Goal: Information Seeking & Learning: Understand process/instructions

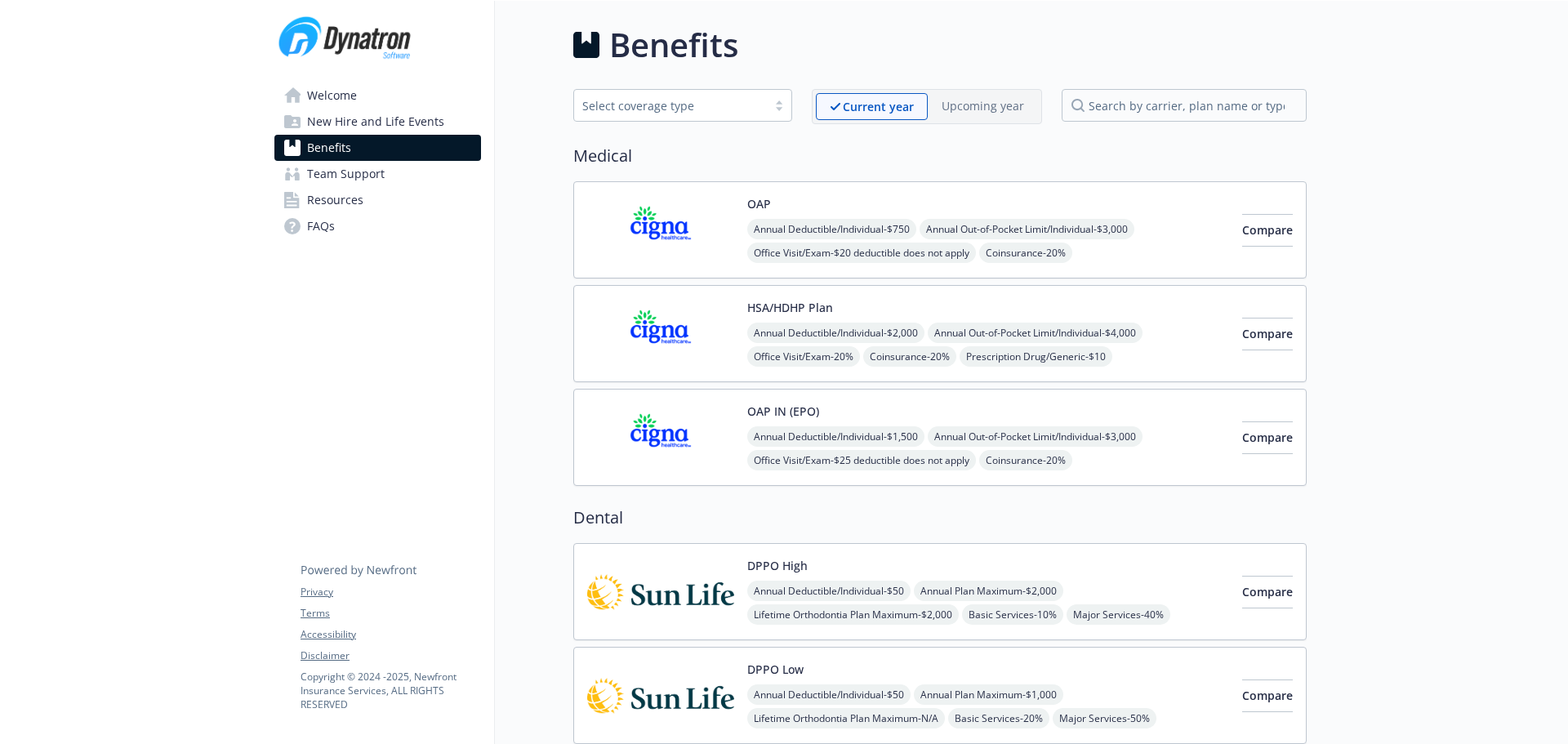
click at [343, 122] on span "New Hire and Life Events" at bounding box center [376, 121] width 137 height 26
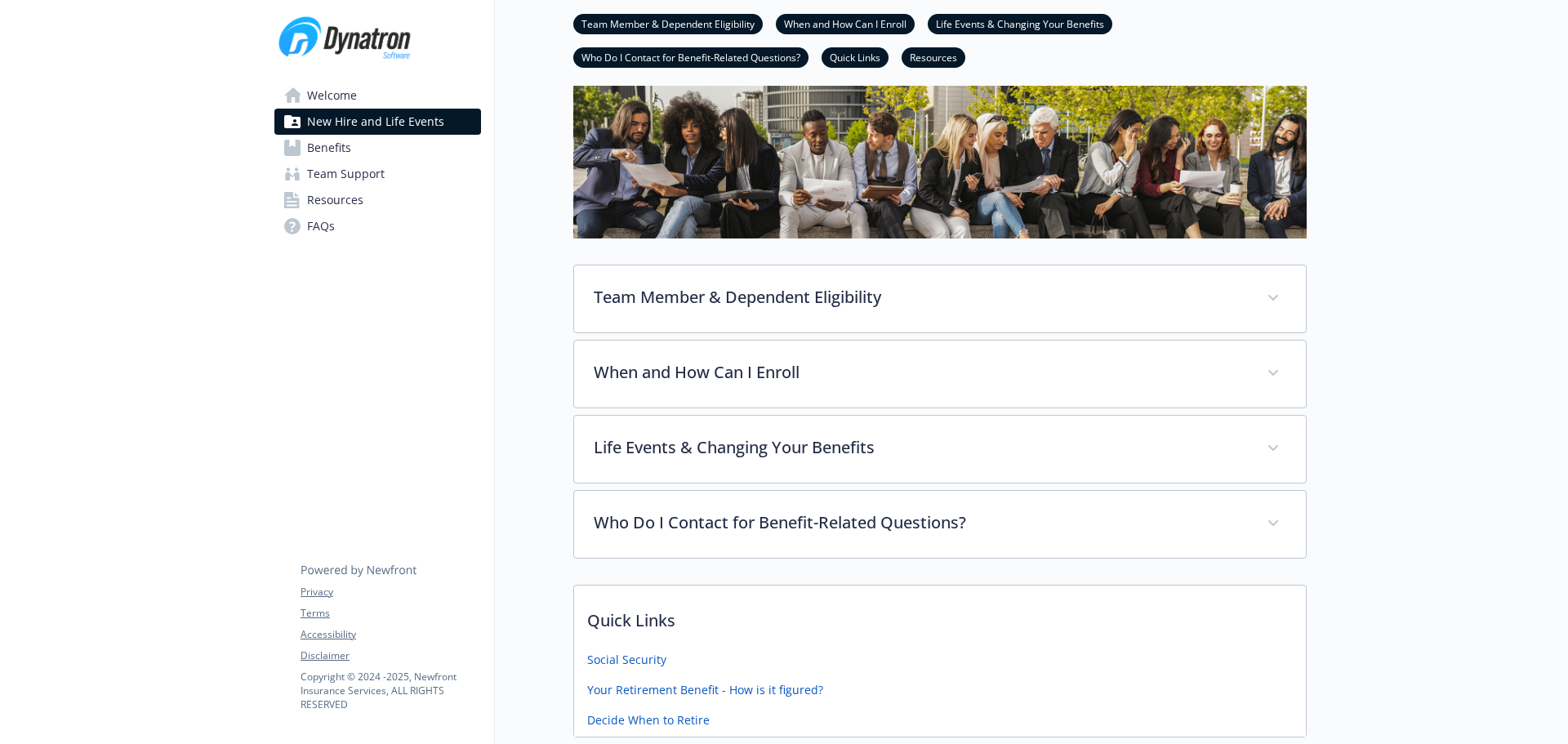
scroll to position [76, 0]
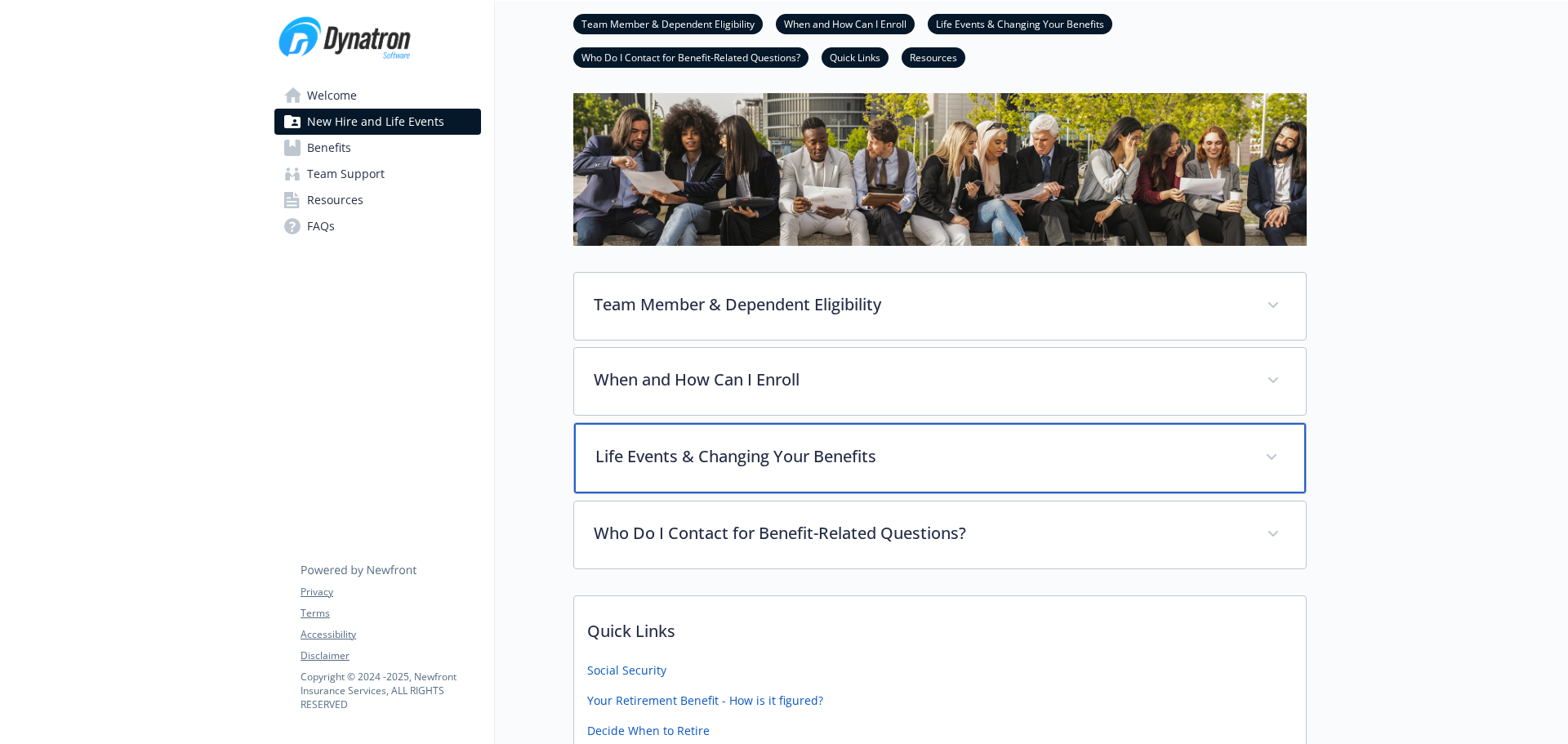
click at [809, 458] on p "Life Events & Changing Your Benefits" at bounding box center [920, 456] width 650 height 25
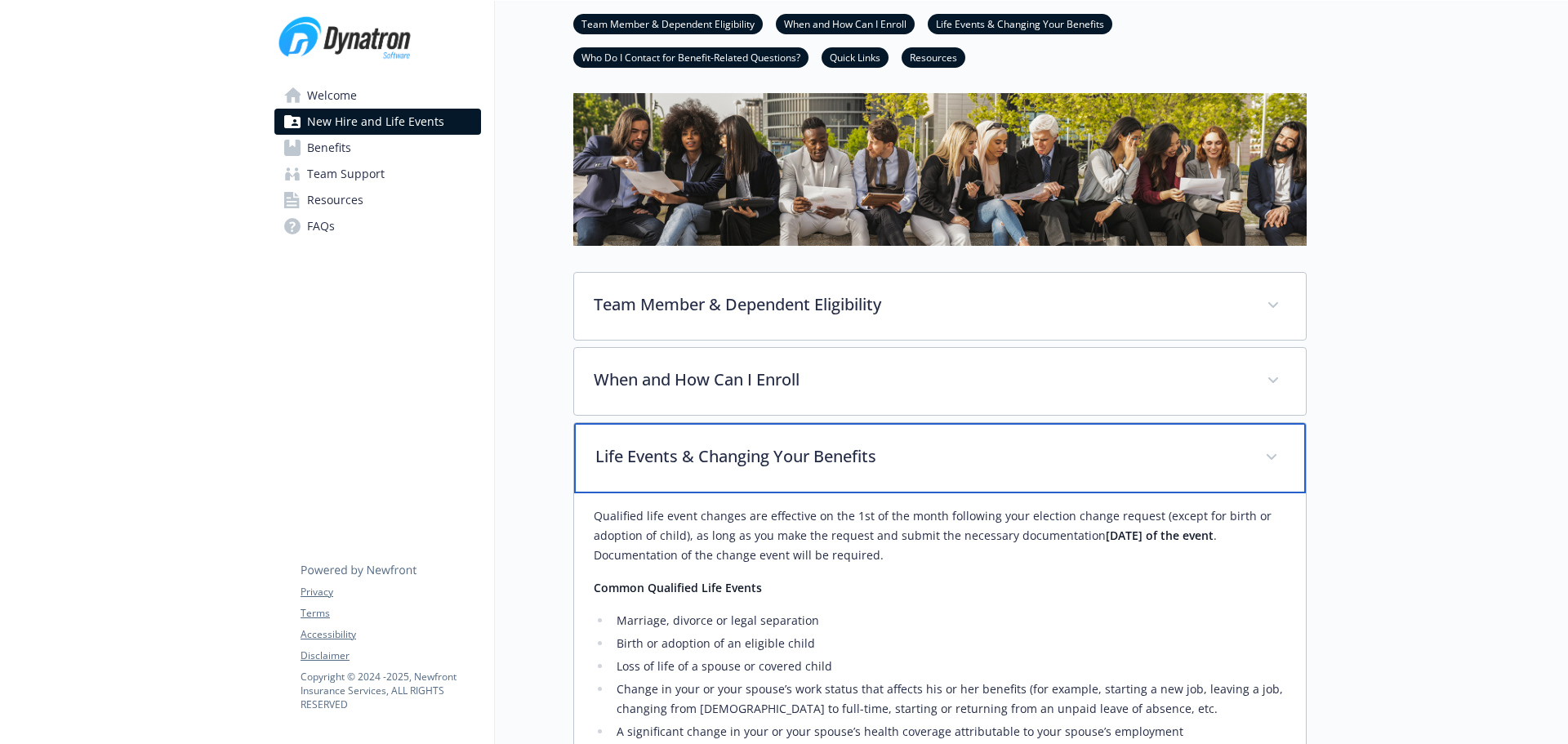
click at [809, 458] on p "Life Events & Changing Your Benefits" at bounding box center [920, 456] width 650 height 25
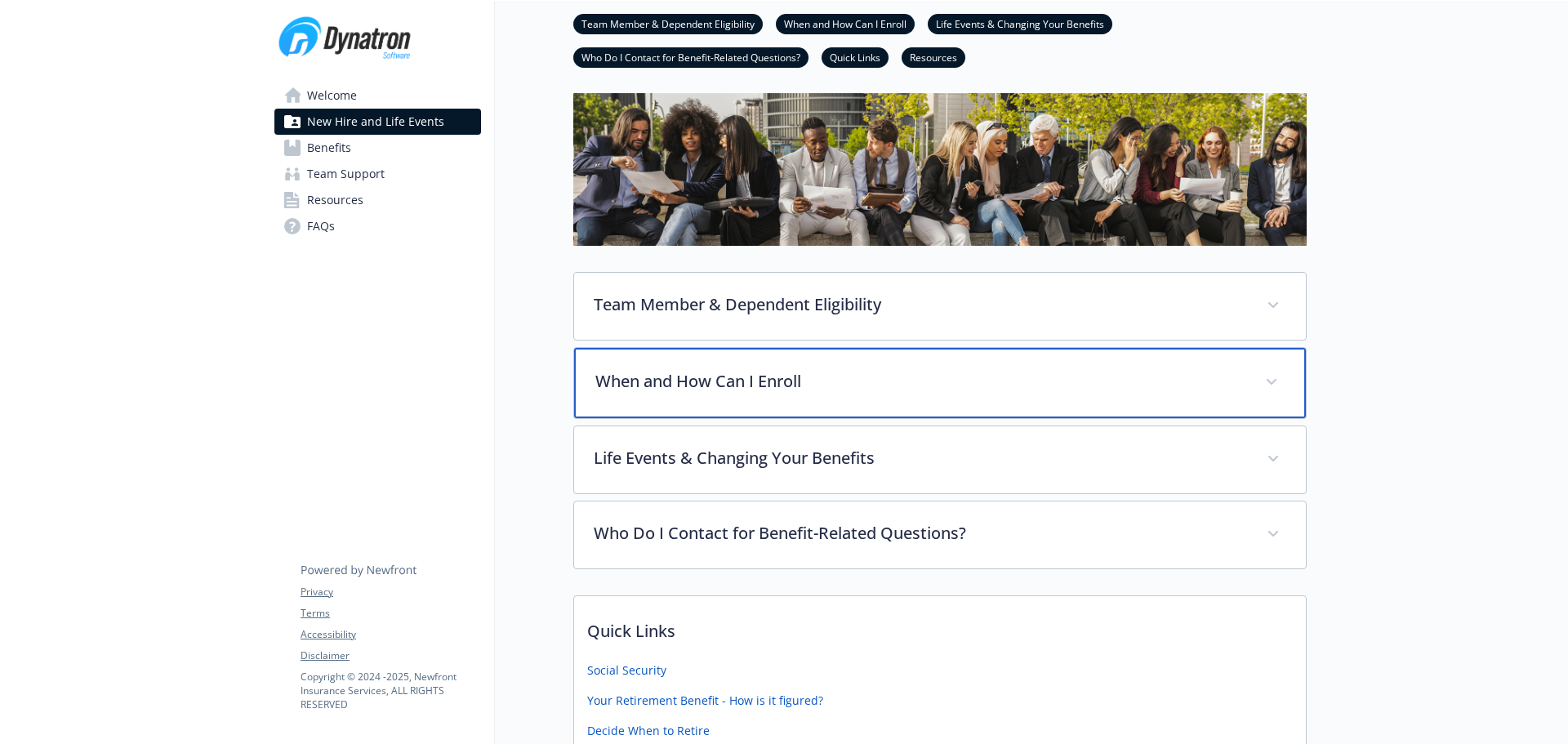
click at [786, 394] on div "When and How Can I Enroll" at bounding box center [940, 383] width 732 height 70
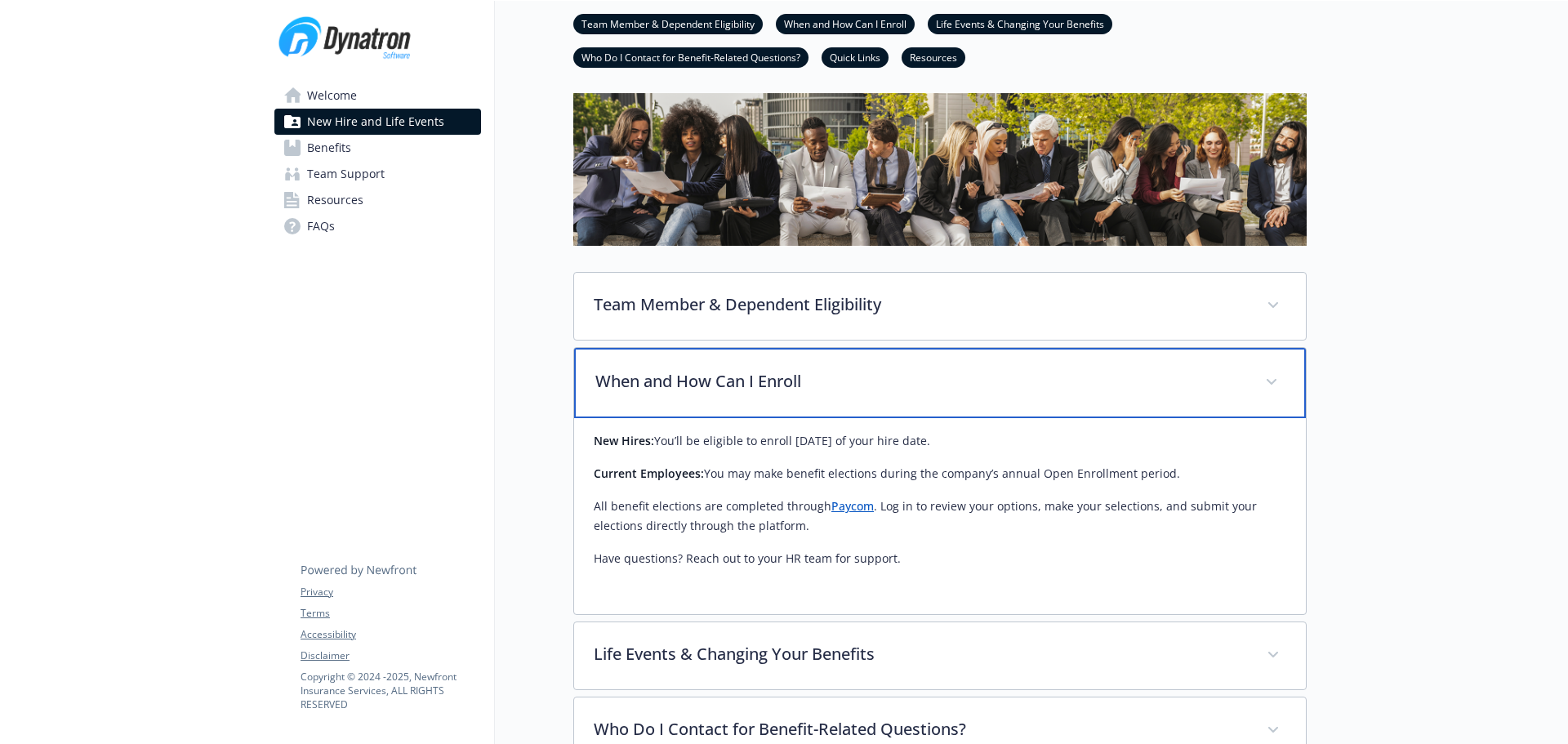
click at [786, 394] on p "When and How Can I Enroll" at bounding box center [920, 381] width 650 height 25
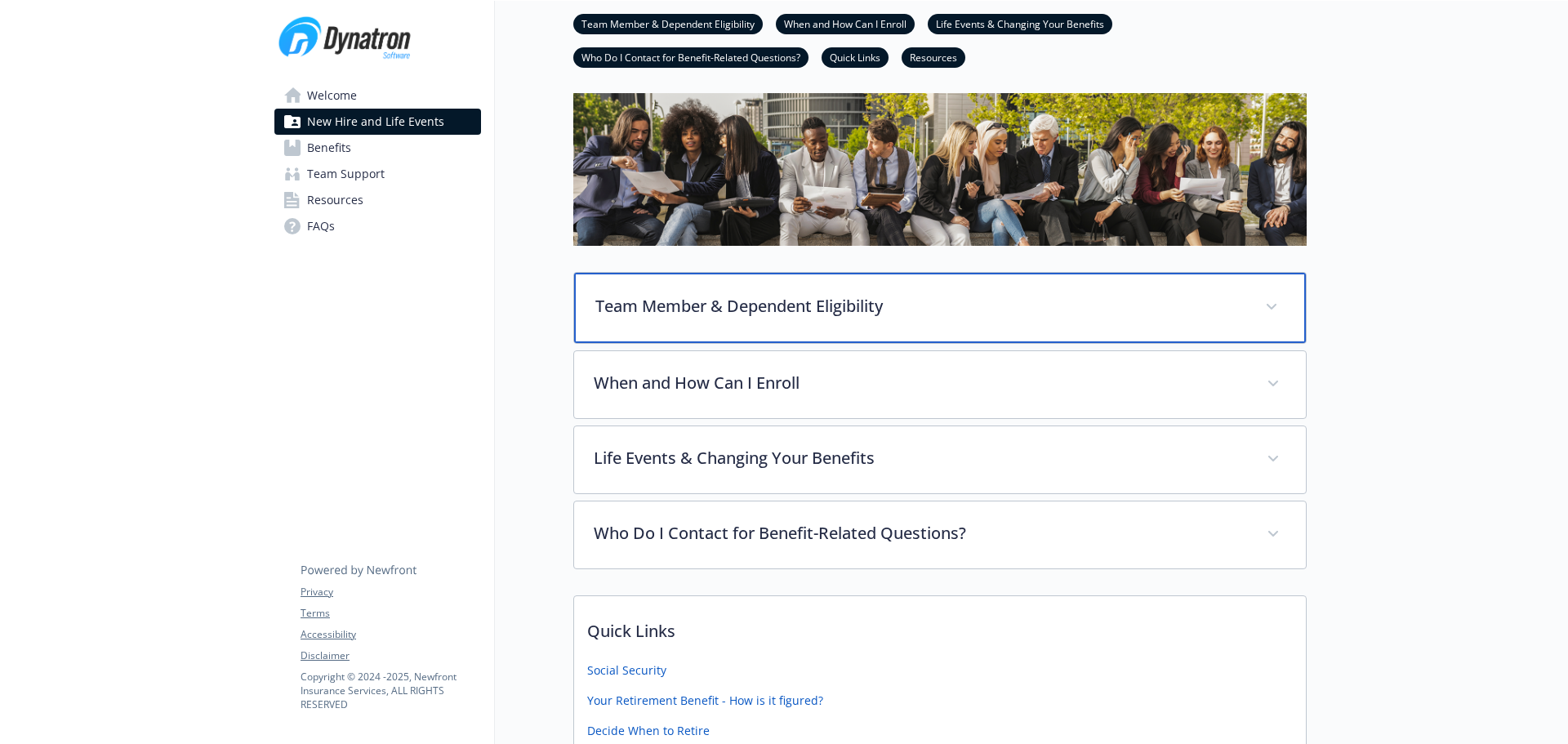
click at [745, 328] on div "Team Member & Dependent Eligibility" at bounding box center [940, 307] width 732 height 70
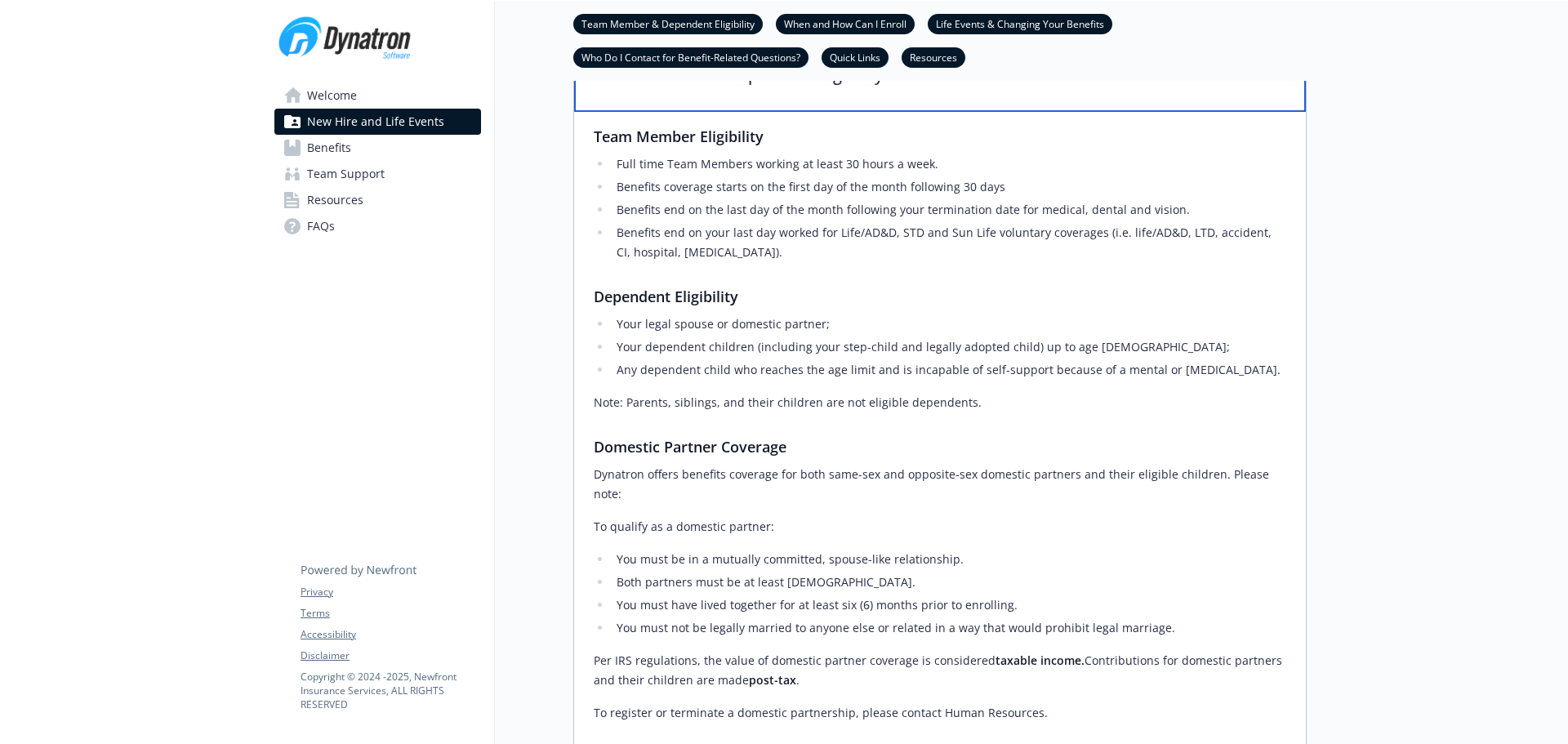
scroll to position [402, 0]
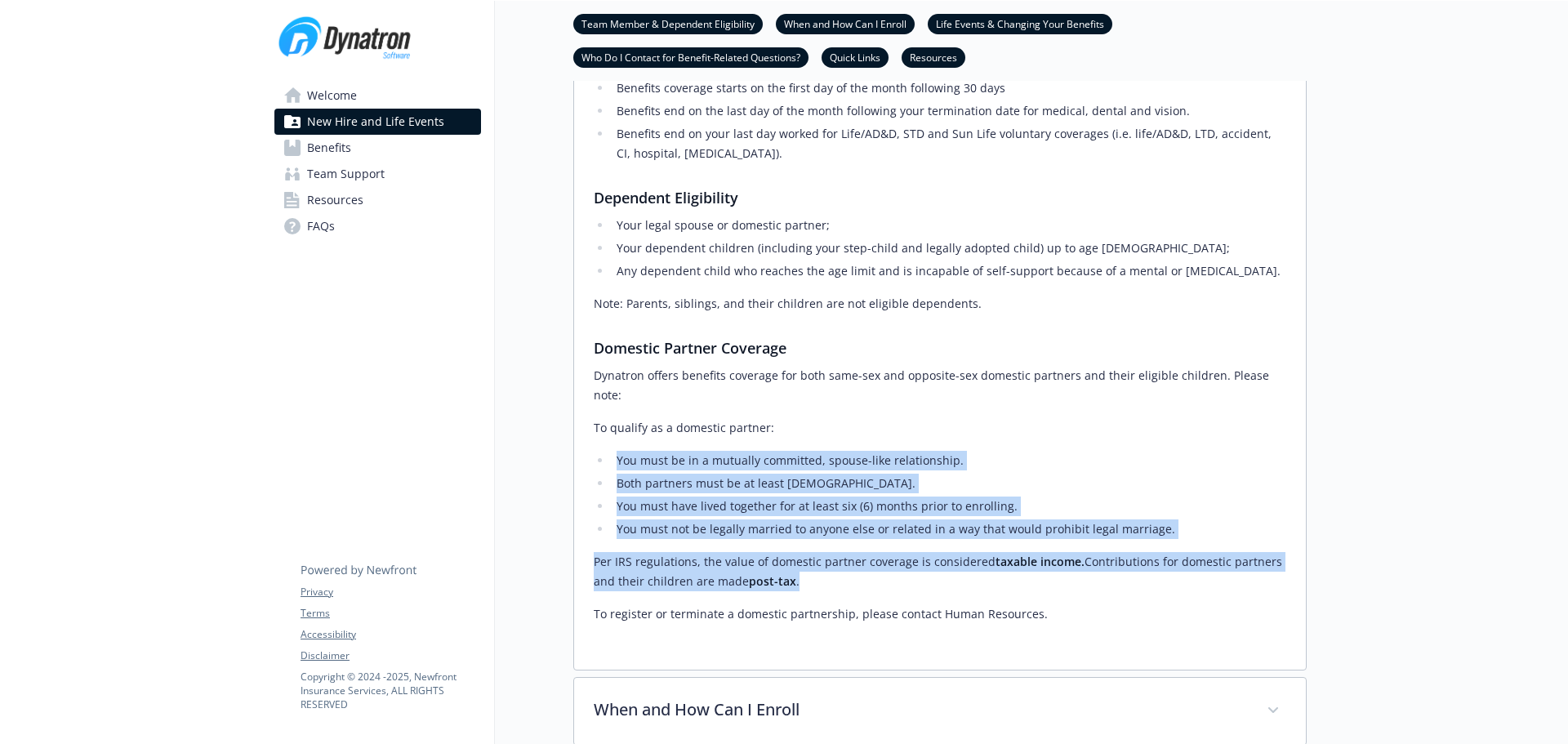
drag, startPoint x: 594, startPoint y: 438, endPoint x: 1200, endPoint y: 565, distance: 619.2
click at [1200, 565] on div "Team Member Eligibility Full time Team Members working at least 30 hours a week…" at bounding box center [940, 325] width 693 height 598
click at [886, 570] on p "Per IRS regulations, the value of domestic partner coverage is considered taxab…" at bounding box center [940, 571] width 693 height 39
drag, startPoint x: 591, startPoint y: 437, endPoint x: 1063, endPoint y: 592, distance: 496.8
click at [1063, 592] on div "Team Member Eligibility Full time Team Members working at least 30 hours a week…" at bounding box center [940, 340] width 732 height 656
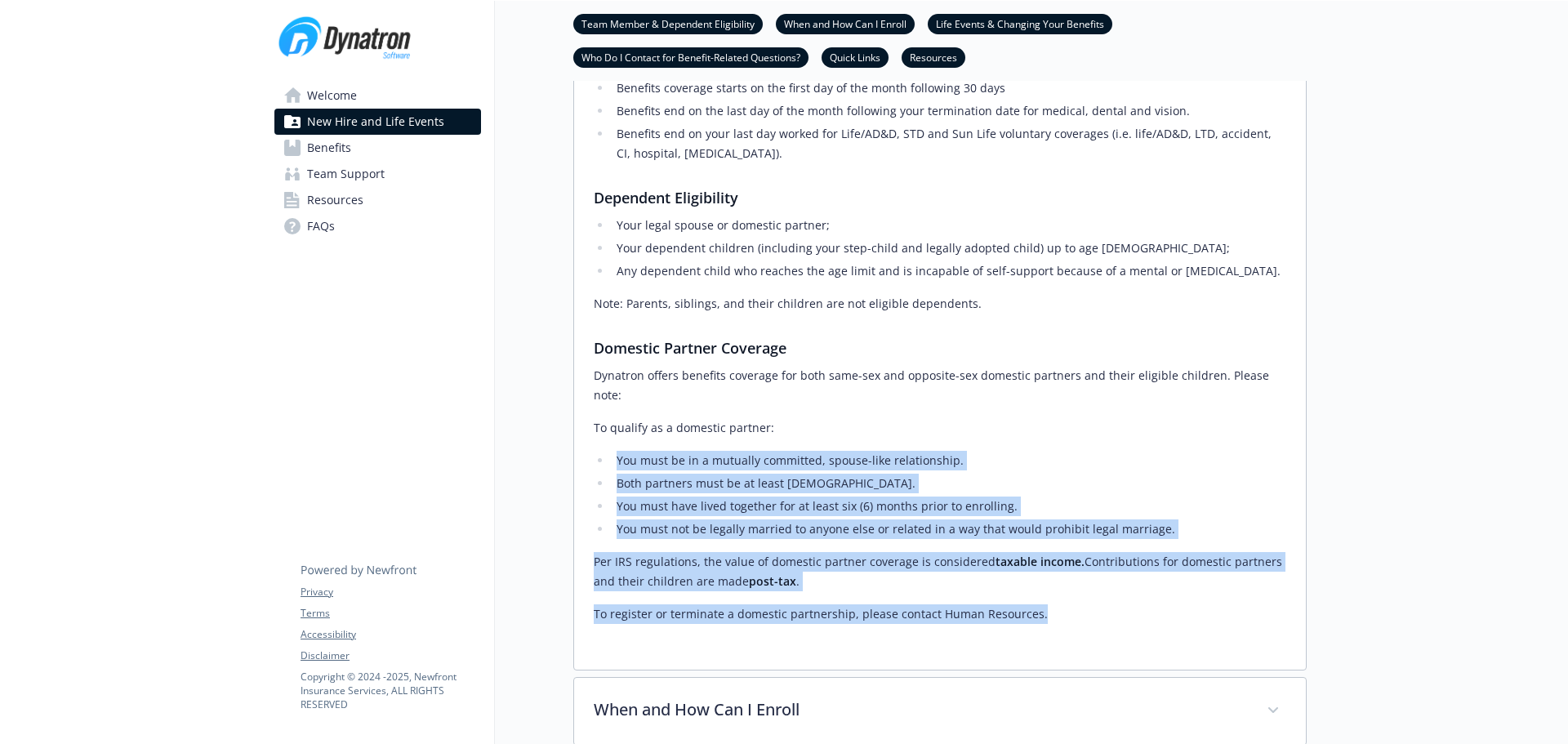
copy div "You must be in a mutually committed, spouse-like relationship. Both partners mu…"
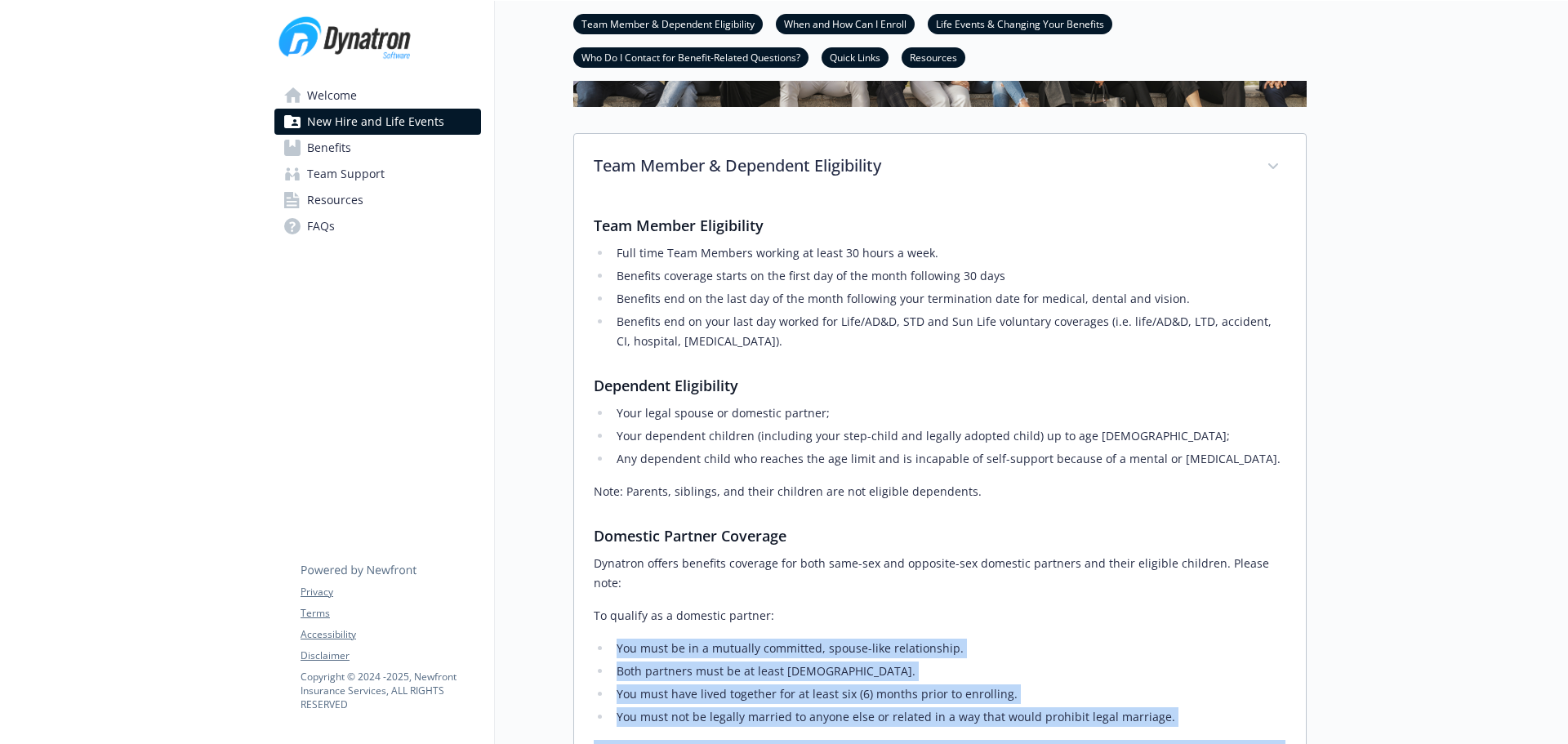
scroll to position [240, 0]
